Goal: Task Accomplishment & Management: Complete application form

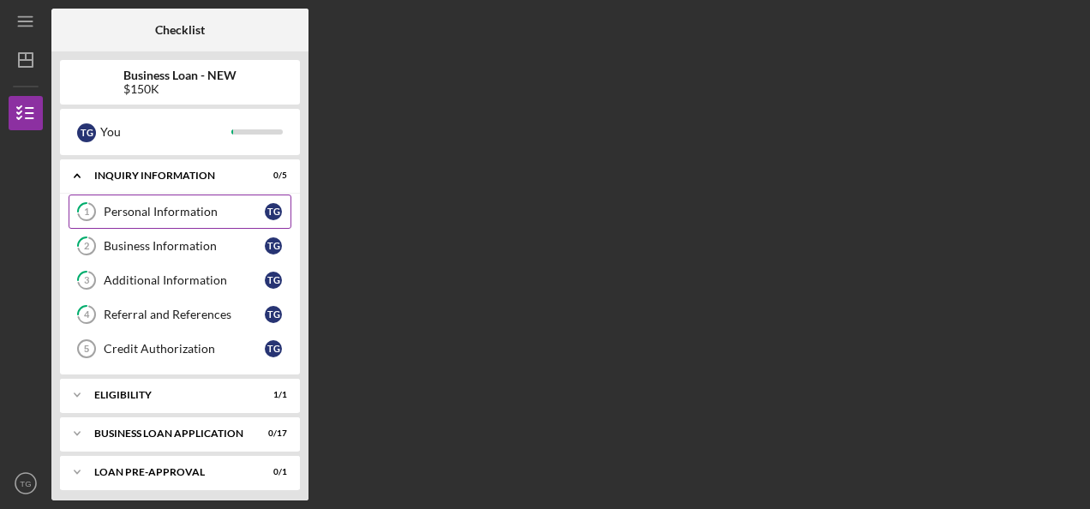
click at [165, 213] on div "Personal Information" at bounding box center [184, 212] width 161 height 14
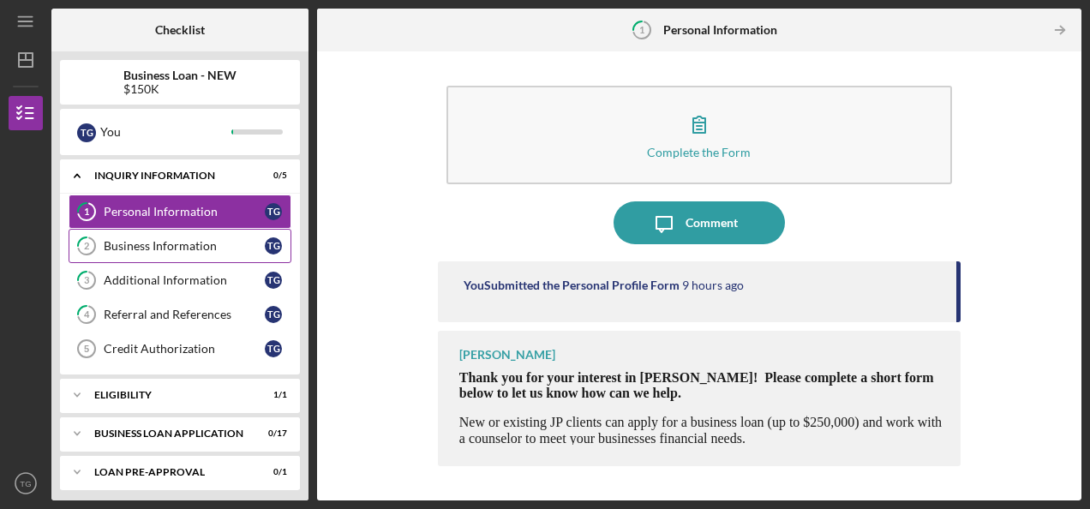
click at [163, 245] on div "Business Information" at bounding box center [184, 246] width 161 height 14
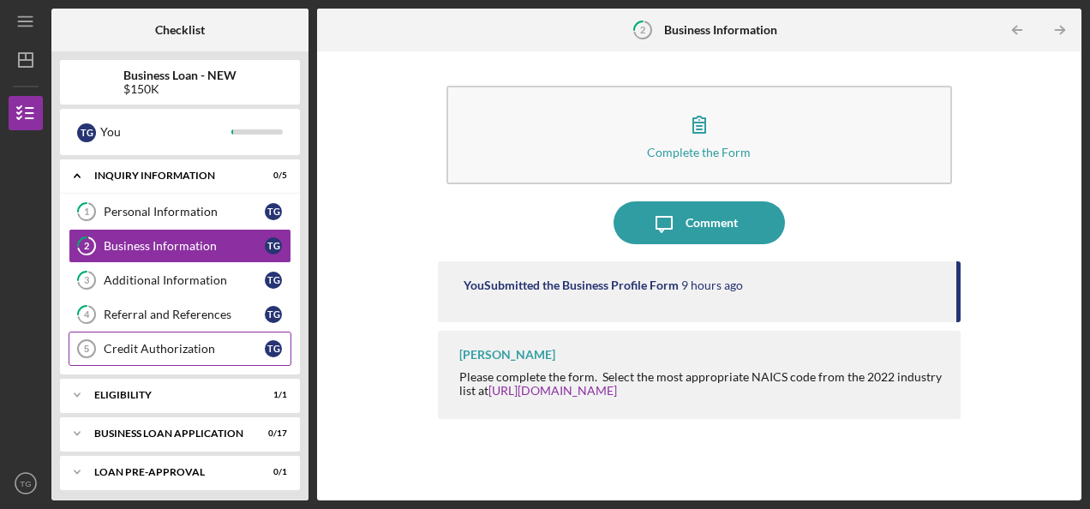
scroll to position [81, 0]
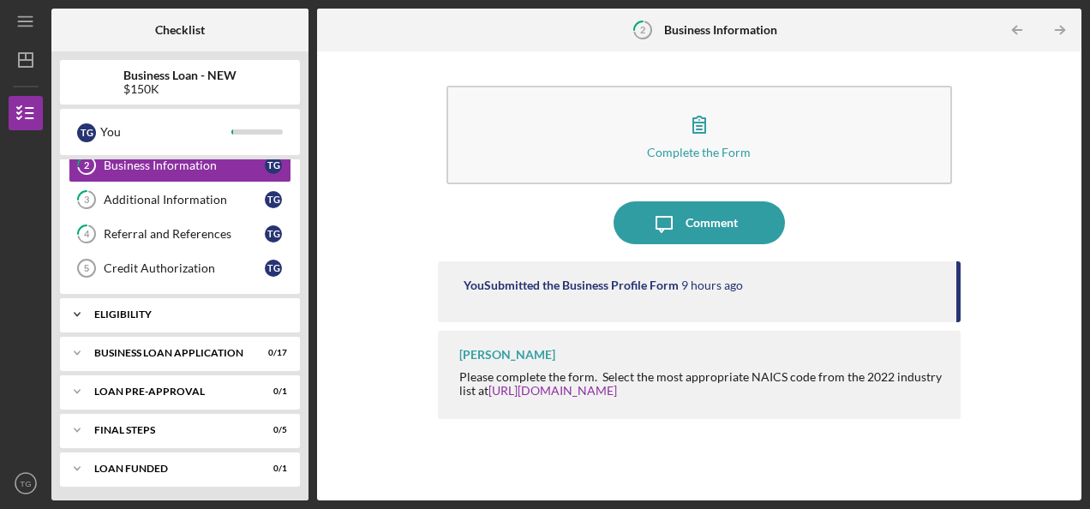
click at [168, 318] on div "Icon/Expander ELIGIBILITY 1 / 1" at bounding box center [180, 314] width 240 height 34
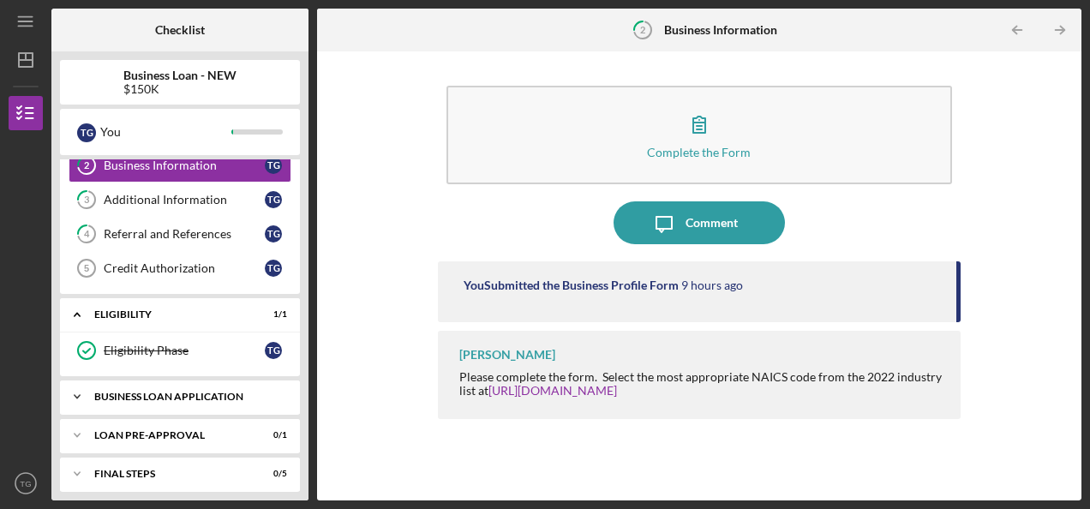
click at [171, 392] on div "BUSINESS LOAN APPLICATION" at bounding box center [186, 397] width 184 height 10
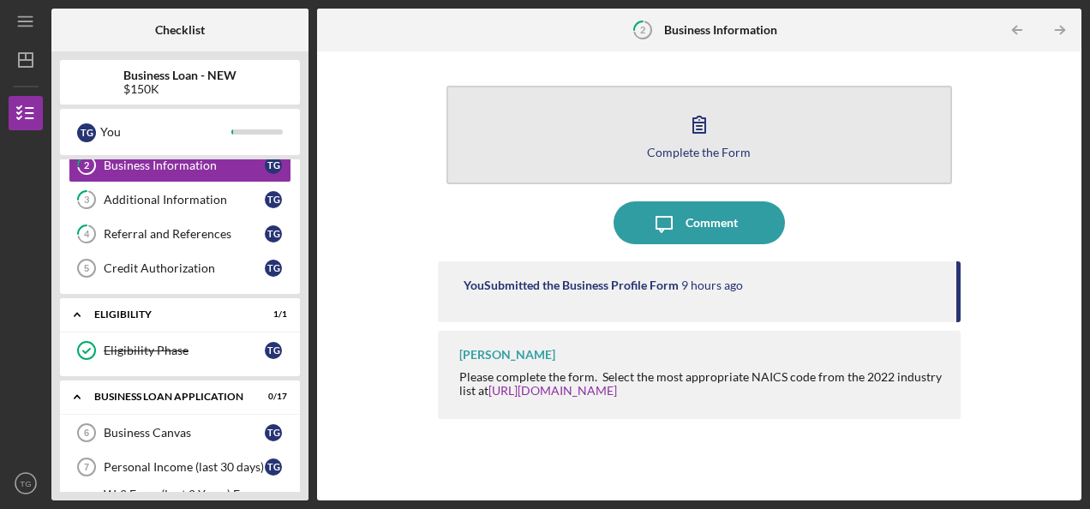
click at [680, 142] on icon "button" at bounding box center [699, 124] width 43 height 43
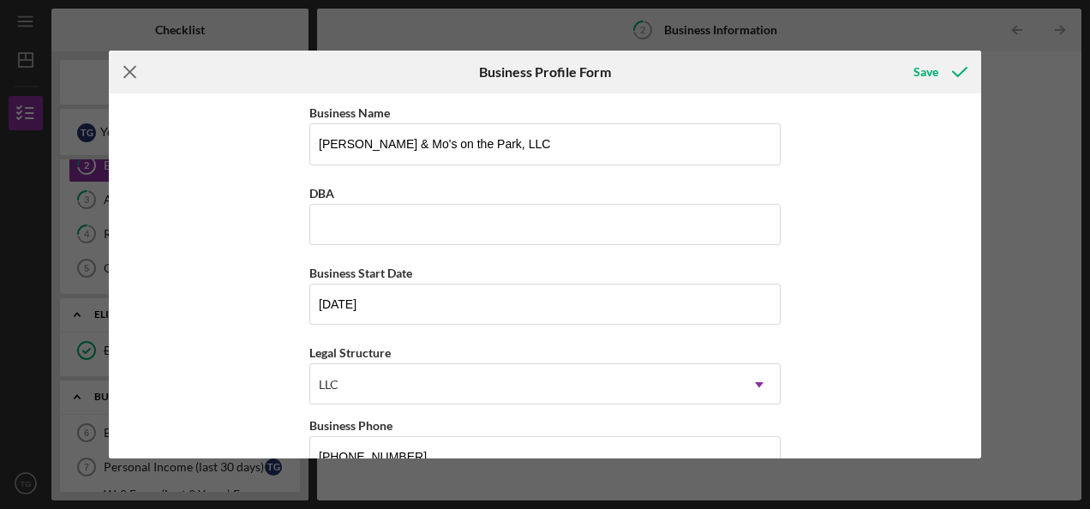
click at [122, 69] on icon "Icon/Menu Close" at bounding box center [130, 72] width 43 height 43
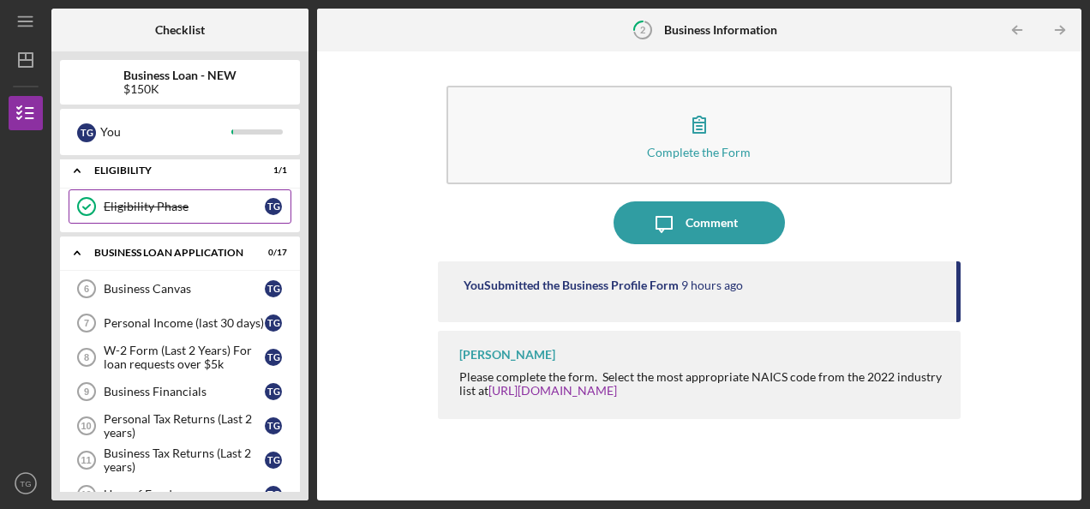
scroll to position [226, 0]
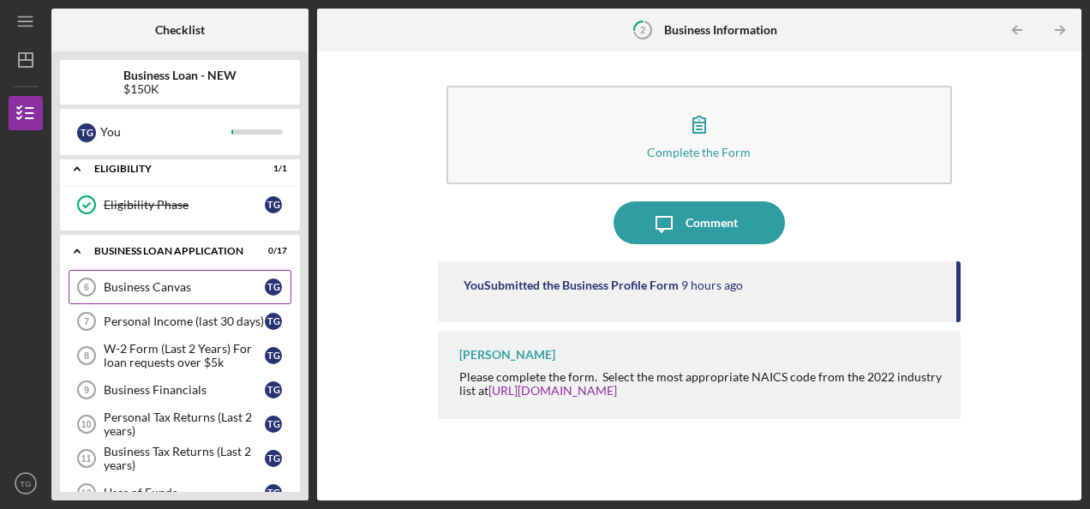
click at [195, 280] on div "Business Canvas" at bounding box center [184, 287] width 161 height 14
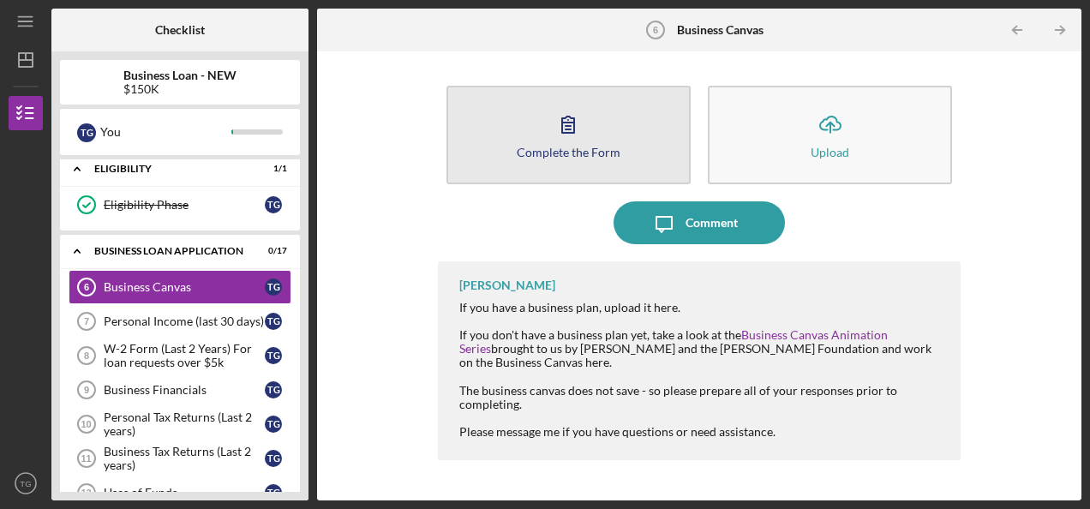
click at [573, 134] on icon "button" at bounding box center [568, 124] width 43 height 43
